Goal: Entertainment & Leisure: Consume media (video, audio)

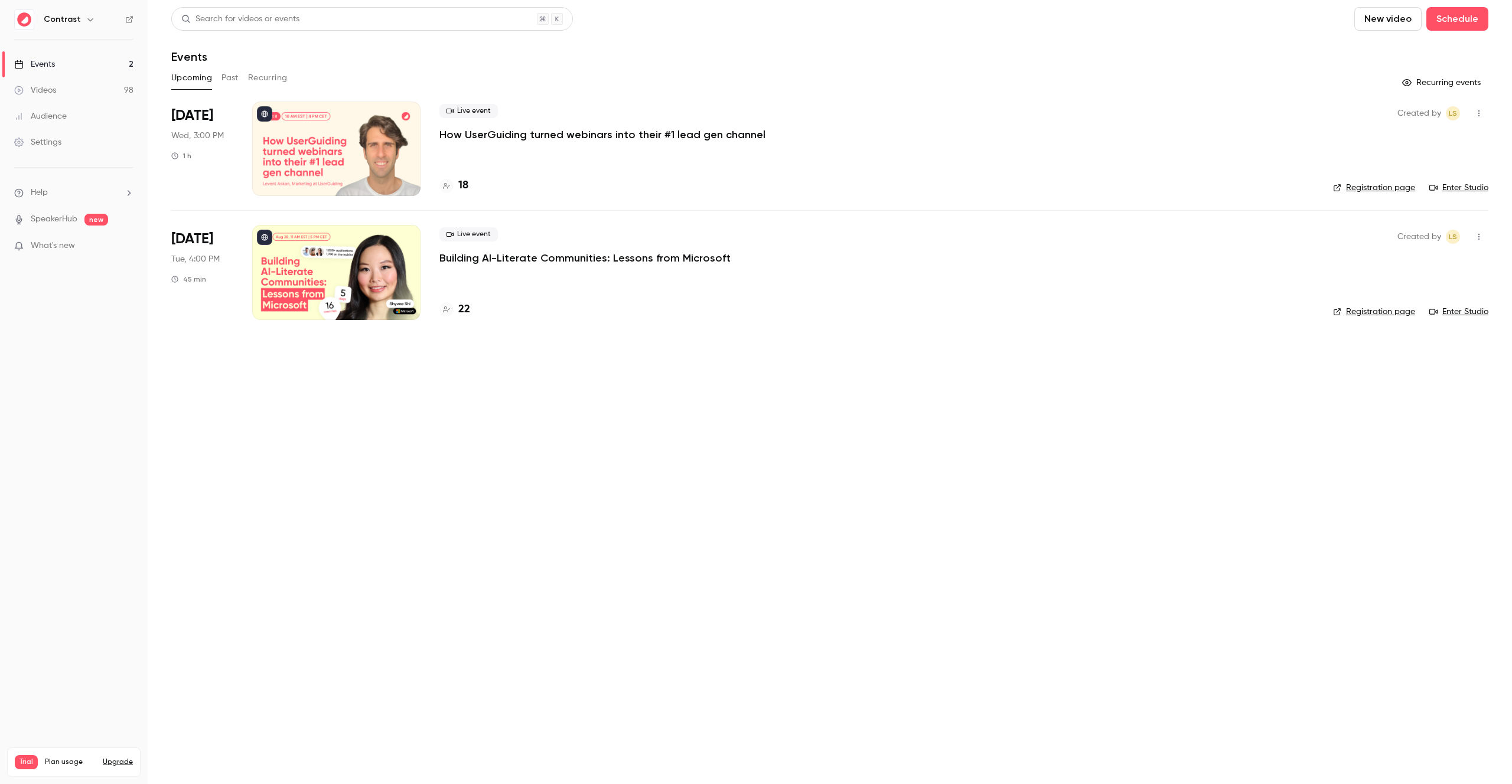
click at [231, 76] on button "Past" at bounding box center [230, 78] width 17 height 19
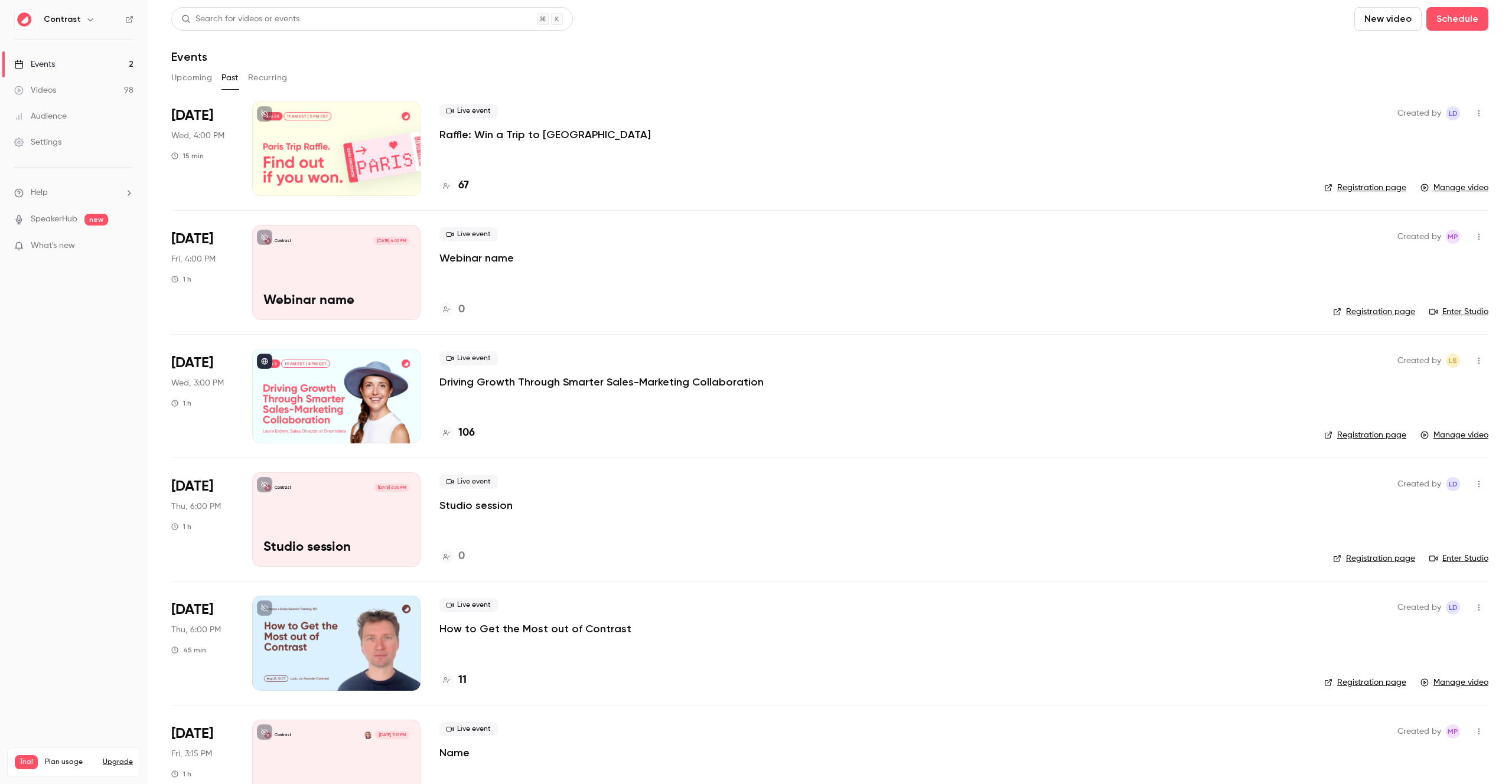
click at [360, 126] on div at bounding box center [336, 149] width 168 height 95
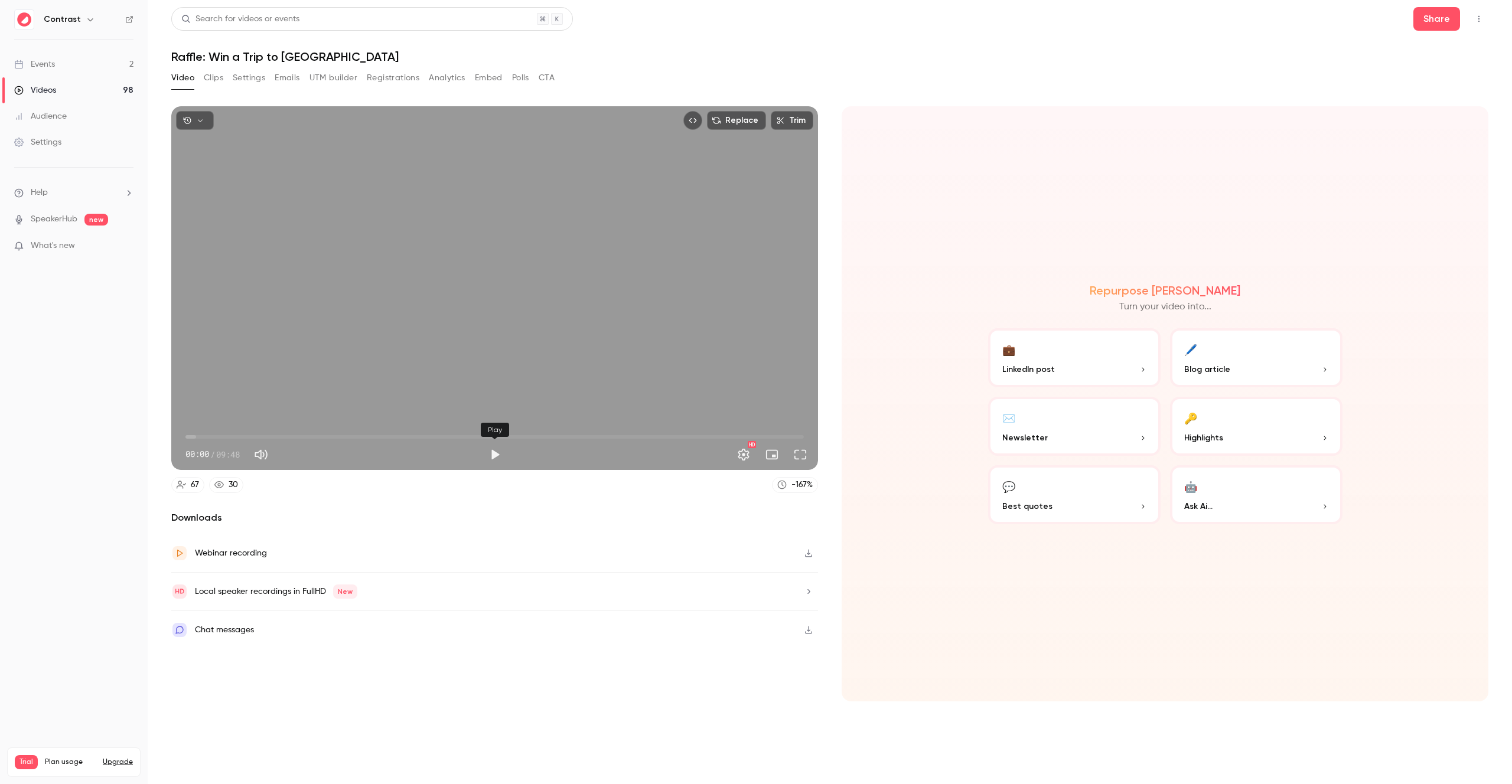
click at [499, 449] on button "Play" at bounding box center [495, 455] width 23 height 23
type input "***"
click at [198, 436] on span "00:04" at bounding box center [494, 437] width 618 height 19
click at [252, 436] on span "00:32" at bounding box center [494, 437] width 618 height 19
click at [298, 436] on span "01:04" at bounding box center [494, 437] width 618 height 19
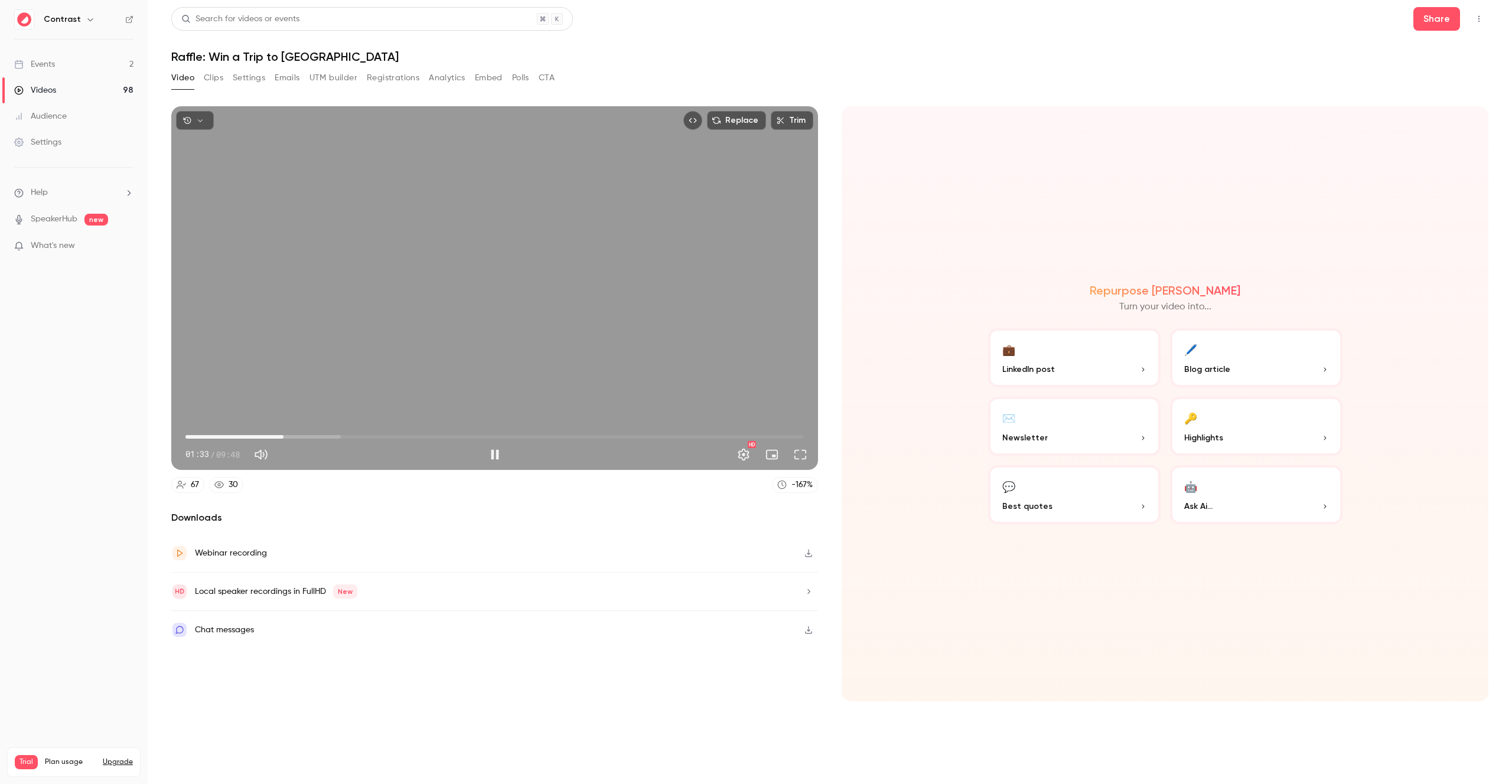
click at [283, 436] on span "01:33" at bounding box center [494, 437] width 618 height 19
click at [290, 436] on span "01:38" at bounding box center [494, 437] width 618 height 19
click at [287, 436] on span "01:39" at bounding box center [289, 437] width 3 height 3
click at [615, 436] on span "06:49" at bounding box center [494, 437] width 618 height 19
click at [612, 436] on span "06:45" at bounding box center [611, 437] width 3 height 3
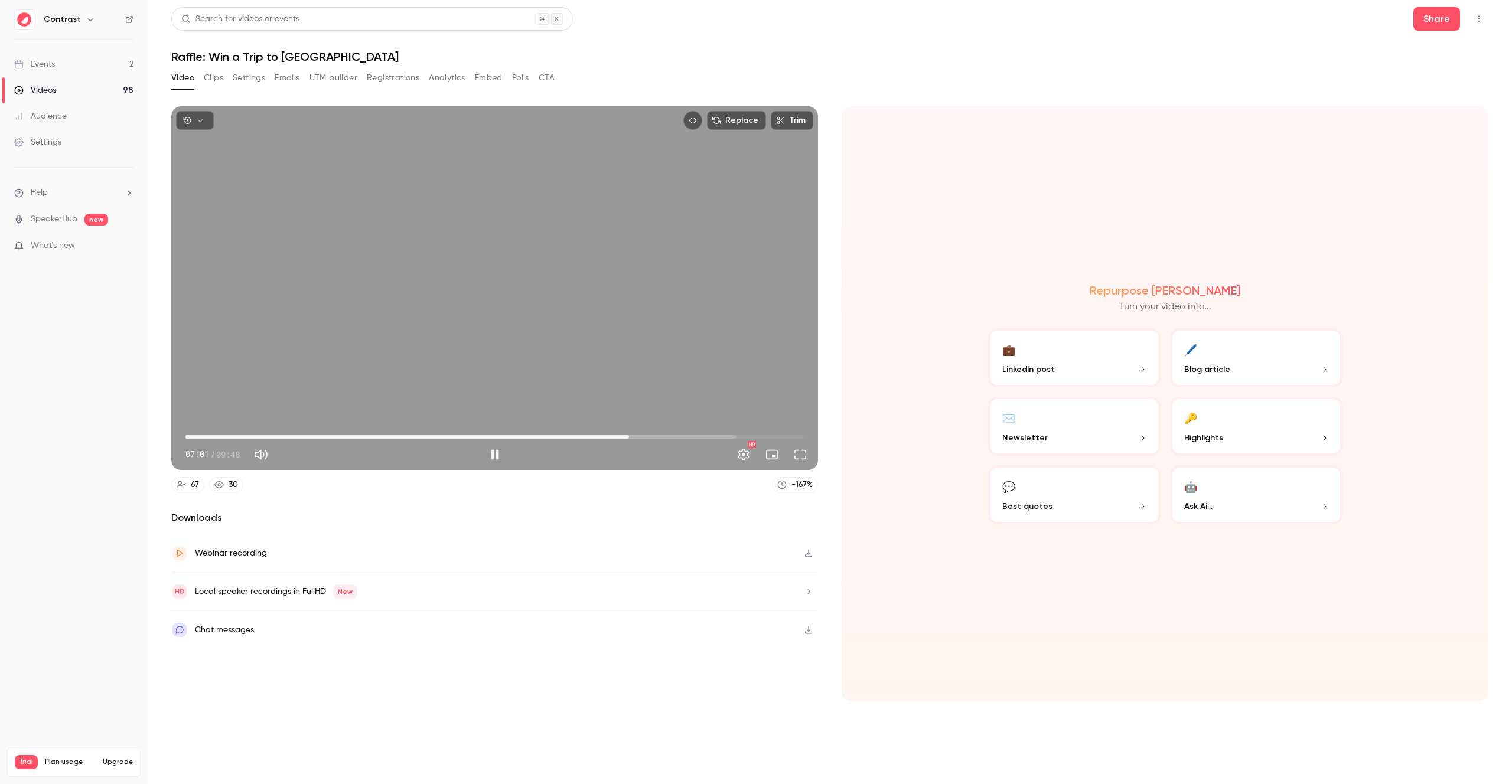
drag, startPoint x: 620, startPoint y: 435, endPoint x: 629, endPoint y: 434, distance: 9.1
click at [629, 436] on span "07:01" at bounding box center [628, 437] width 3 height 3
click at [650, 436] on span "07:21" at bounding box center [650, 437] width 3 height 3
click at [664, 436] on span "07:35" at bounding box center [664, 437] width 3 height 3
drag, startPoint x: 713, startPoint y: 436, endPoint x: 740, endPoint y: 436, distance: 27.0
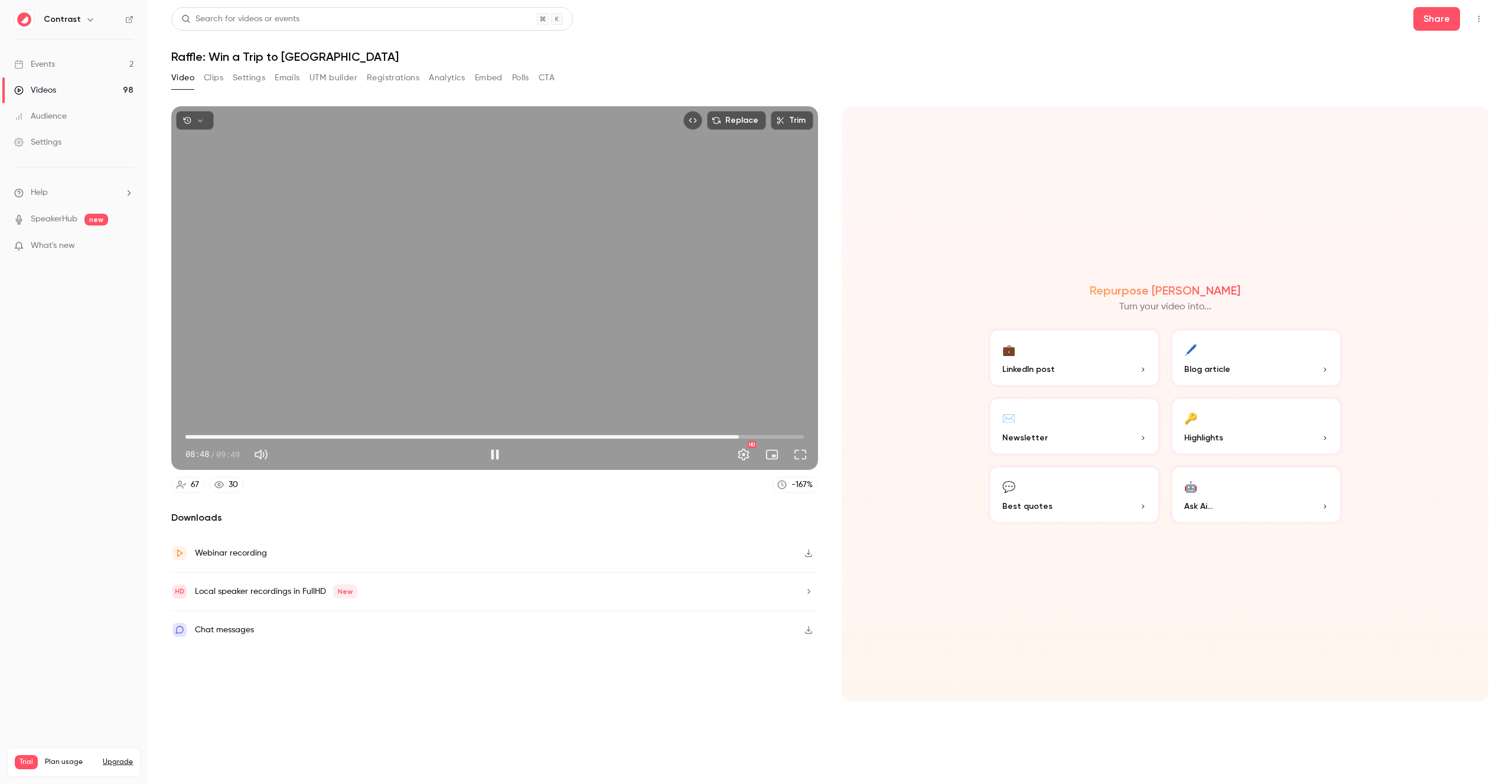
click at [740, 436] on span "08:48" at bounding box center [494, 437] width 618 height 19
drag, startPoint x: 757, startPoint y: 436, endPoint x: 781, endPoint y: 438, distance: 24.1
click at [781, 438] on span "09:27" at bounding box center [494, 437] width 618 height 19
click at [766, 439] on span "09:13" at bounding box center [494, 437] width 618 height 19
click at [774, 438] on span "09:14" at bounding box center [494, 437] width 618 height 19
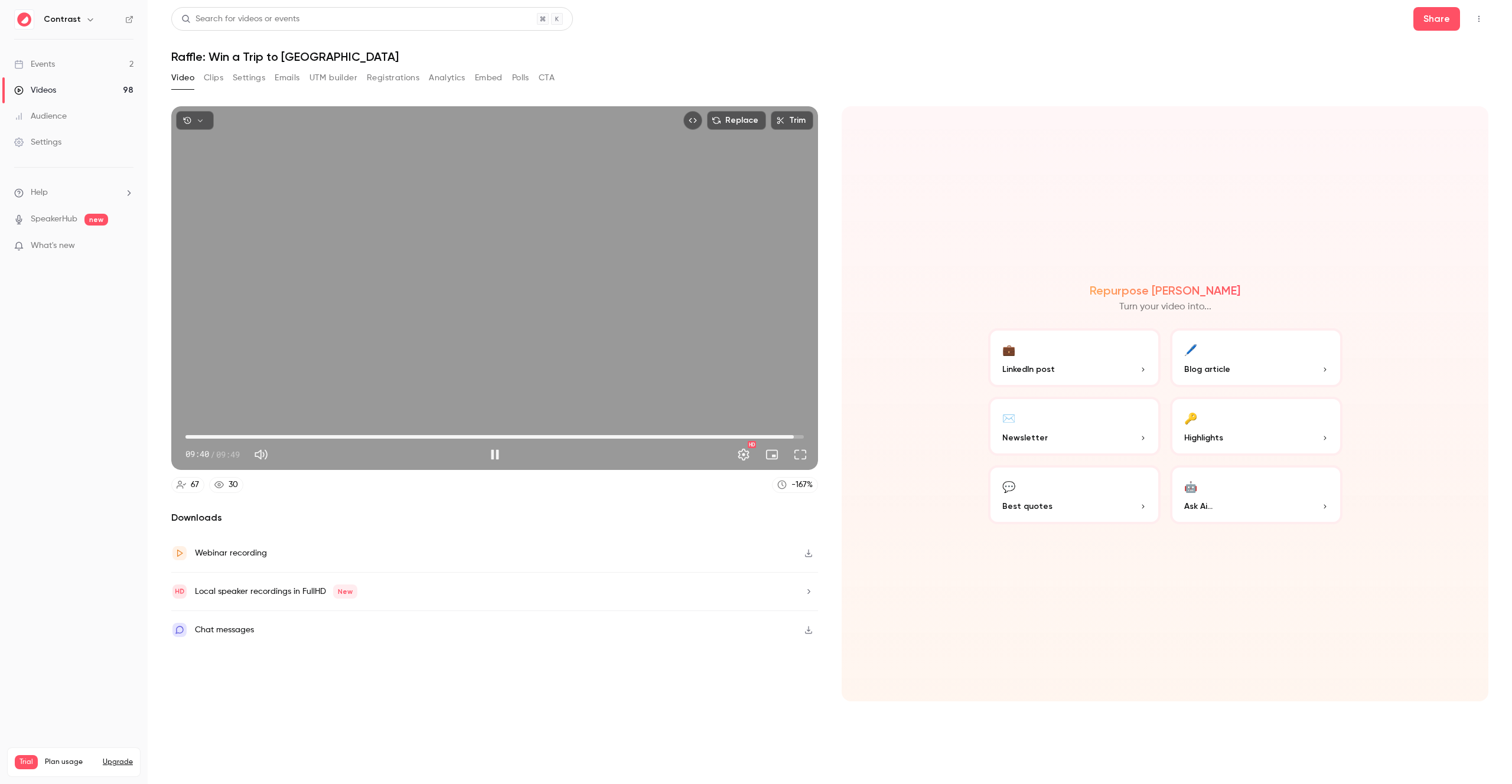
click at [624, 274] on div "Replace Trim 09:40 09:40 / 09:49 HD" at bounding box center [495, 288] width 647 height 364
type input "*****"
